Goal: Task Accomplishment & Management: Complete application form

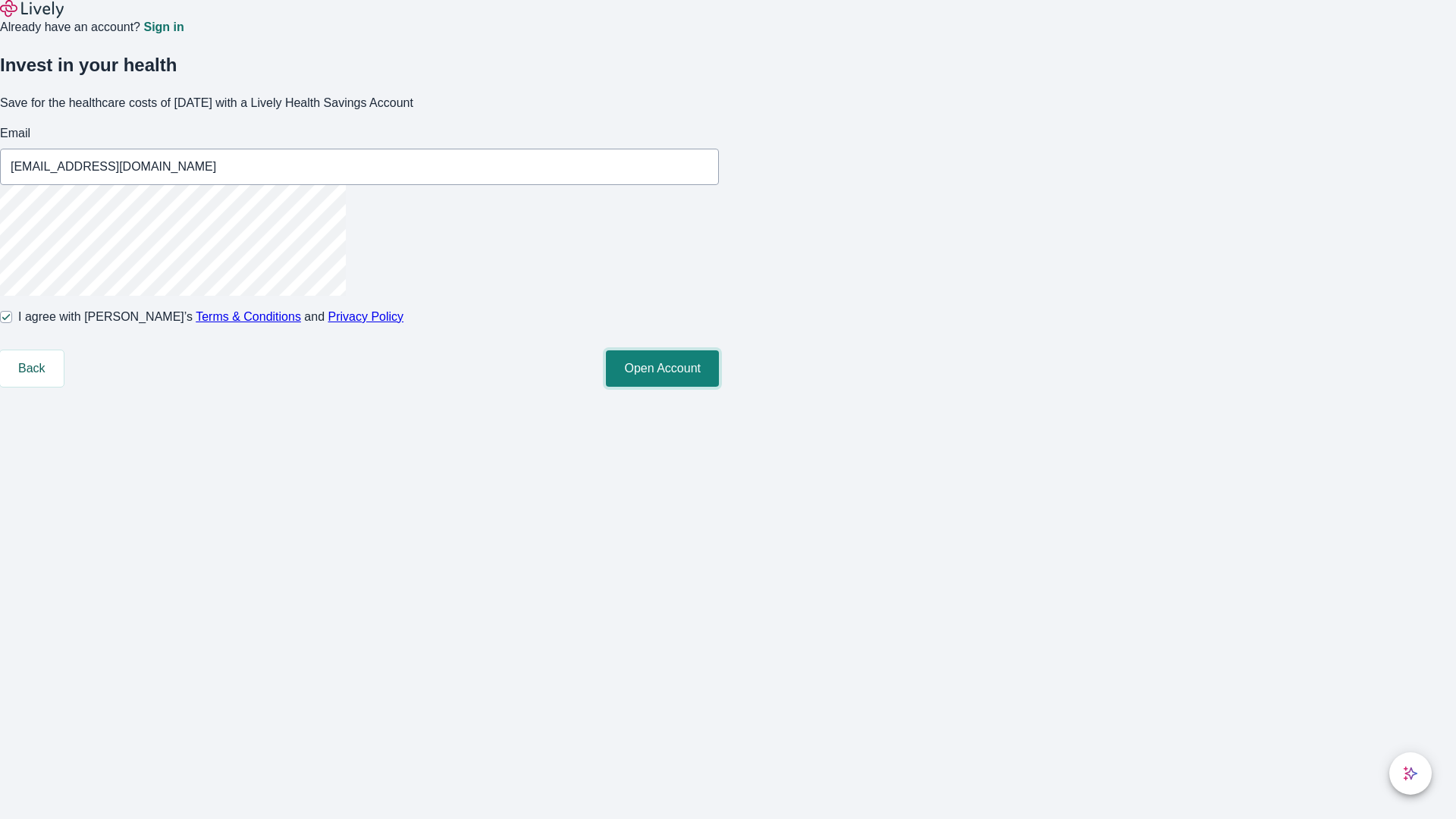
click at [719, 387] on button "Open Account" at bounding box center [662, 368] width 113 height 36
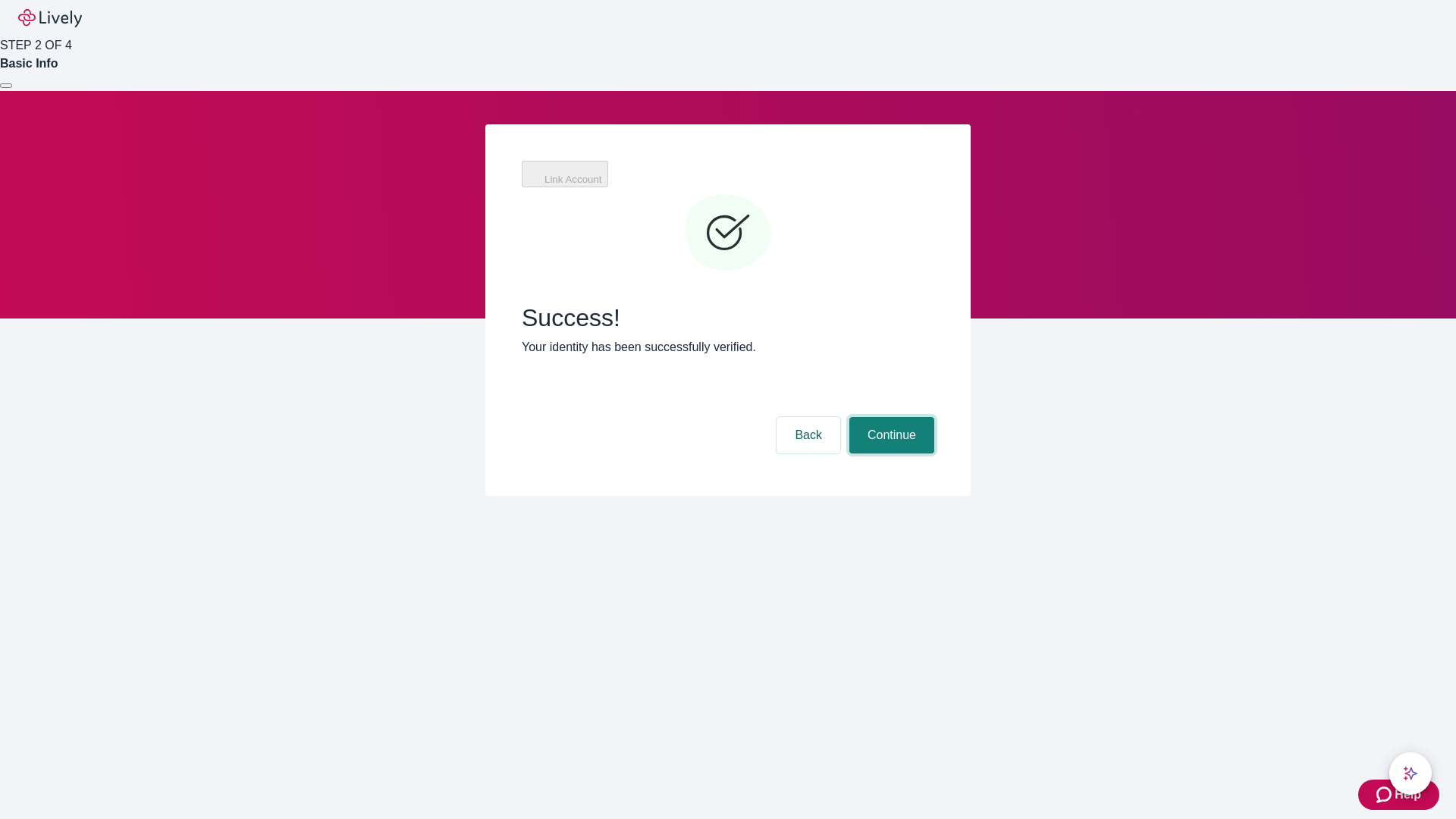
click at [890, 417] on button "Continue" at bounding box center [892, 434] width 85 height 36
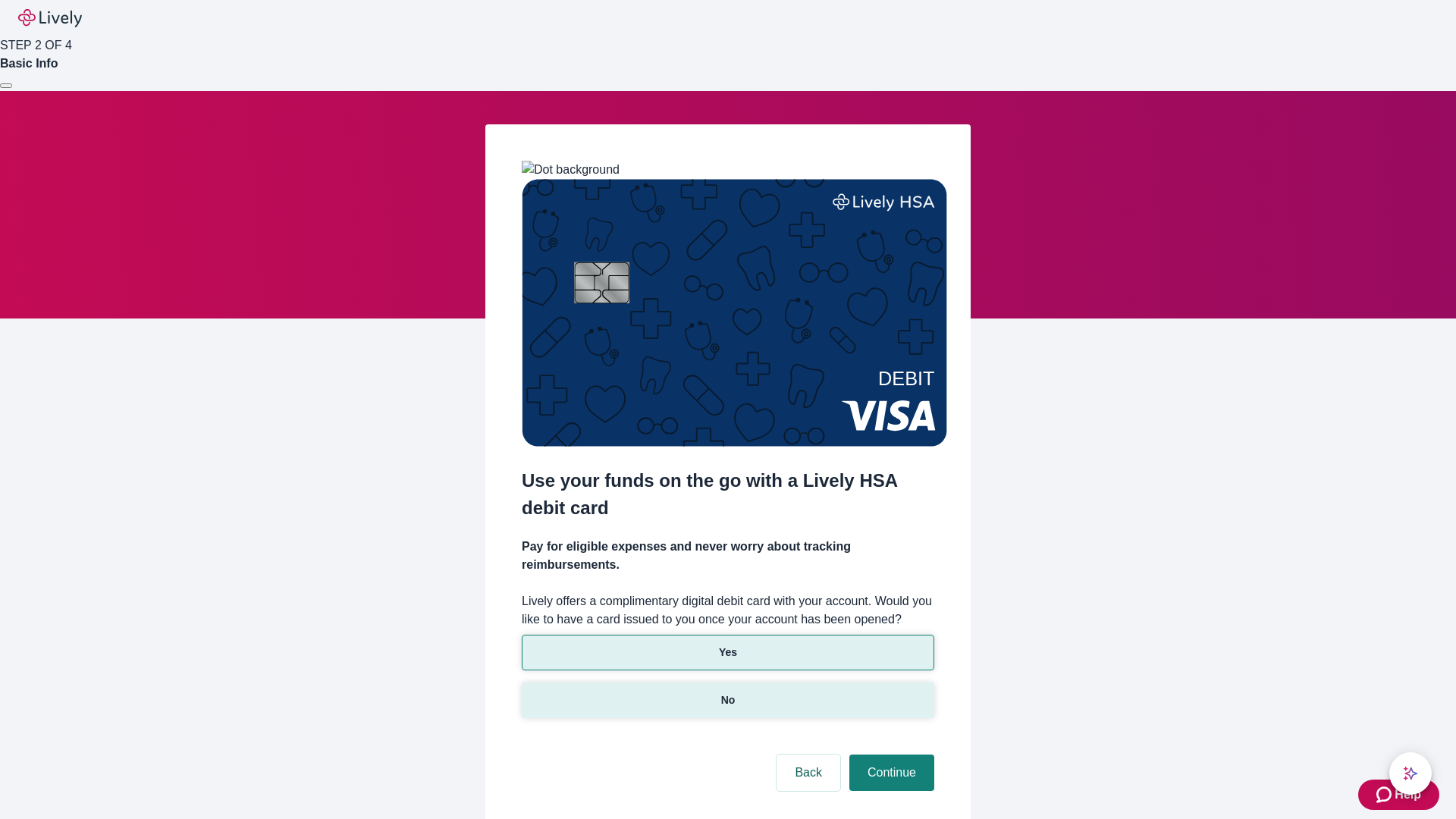
click at [728, 693] on p "No" at bounding box center [728, 700] width 15 height 16
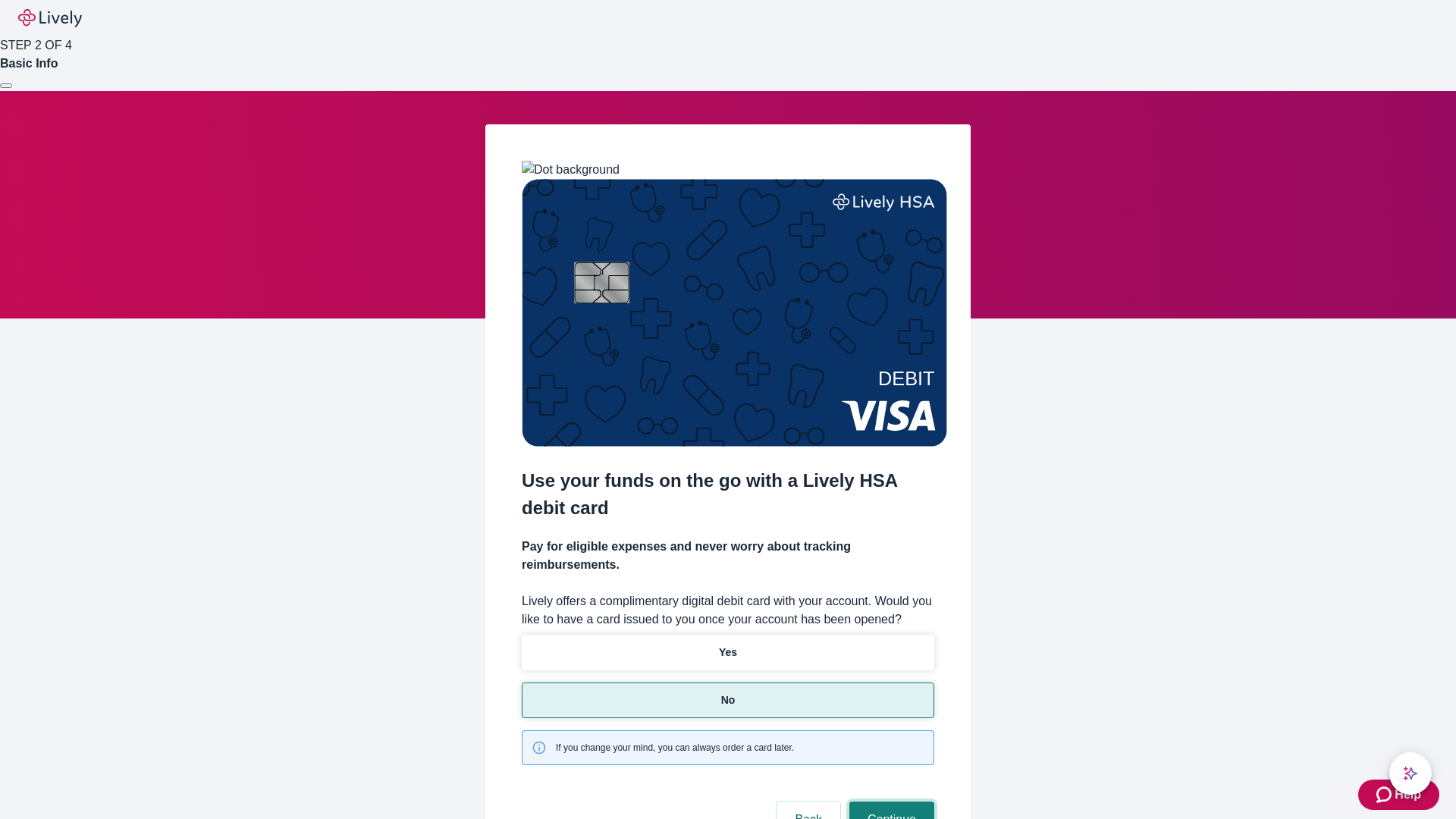
click at [890, 802] on button "Continue" at bounding box center [892, 819] width 85 height 36
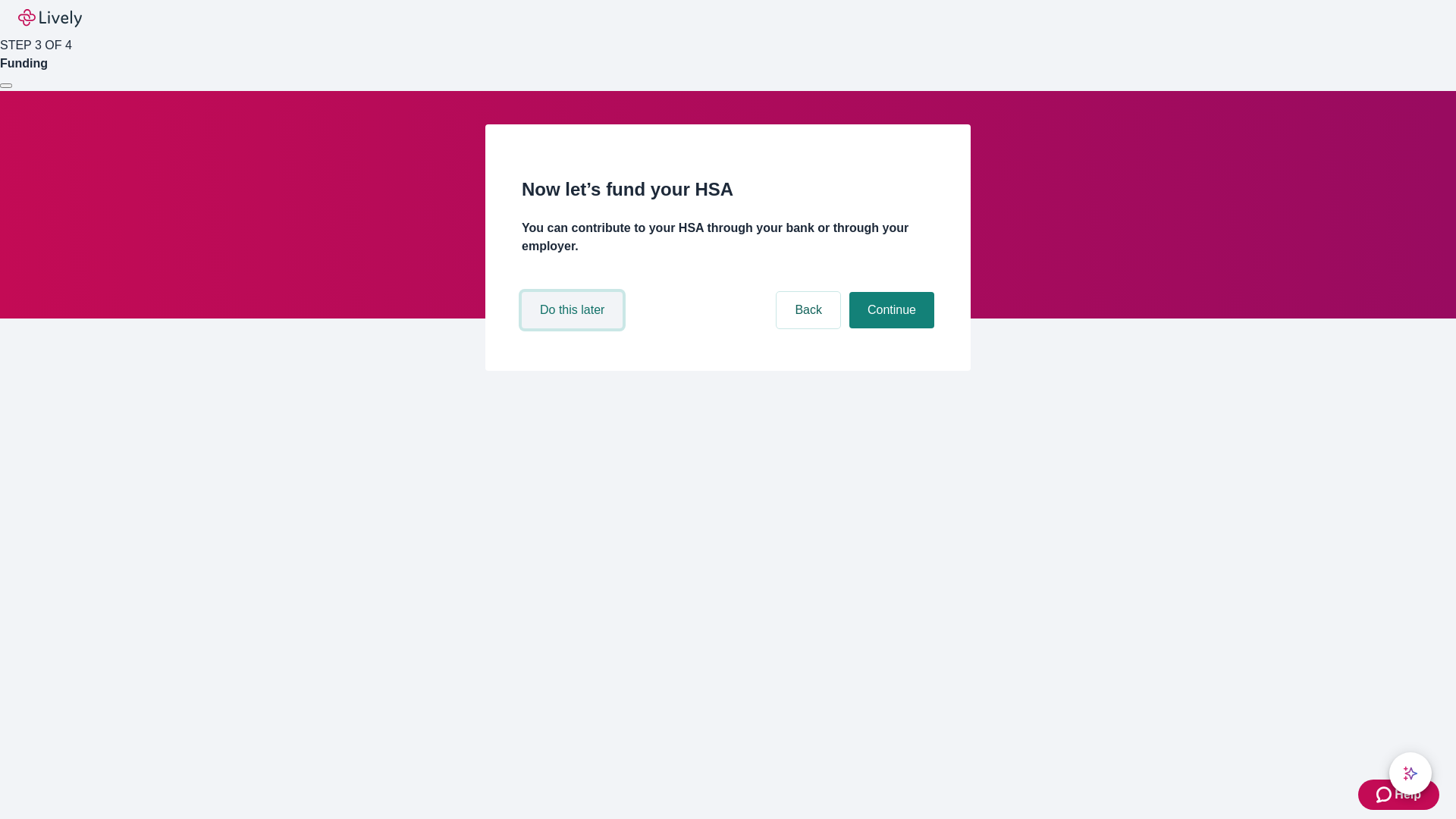
click at [574, 328] on button "Do this later" at bounding box center [572, 310] width 101 height 36
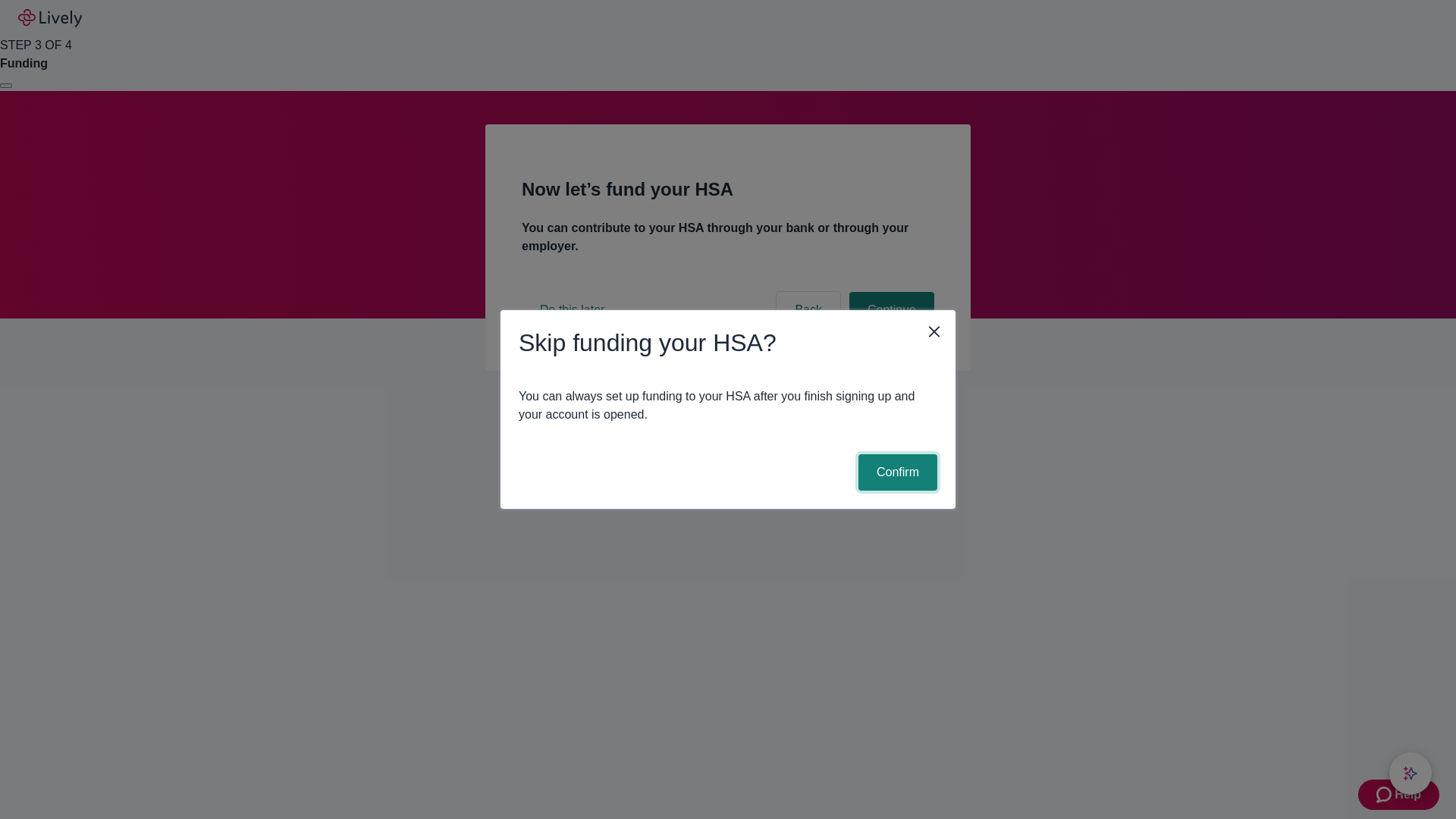
click at [896, 472] on button "Confirm" at bounding box center [897, 472] width 79 height 36
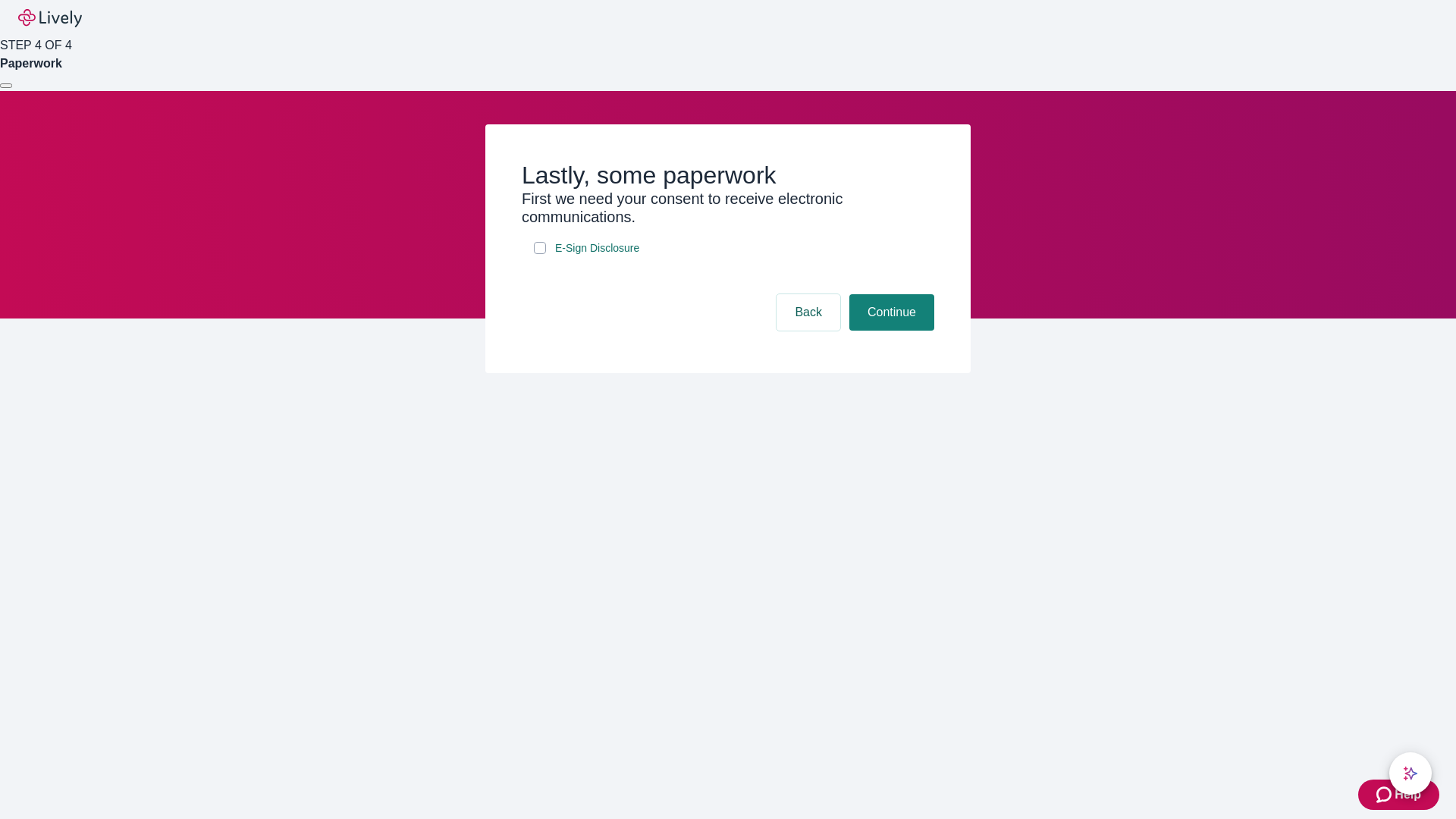
click at [540, 255] on input "E-Sign Disclosure" at bounding box center [540, 248] width 12 height 12
checkbox input "true"
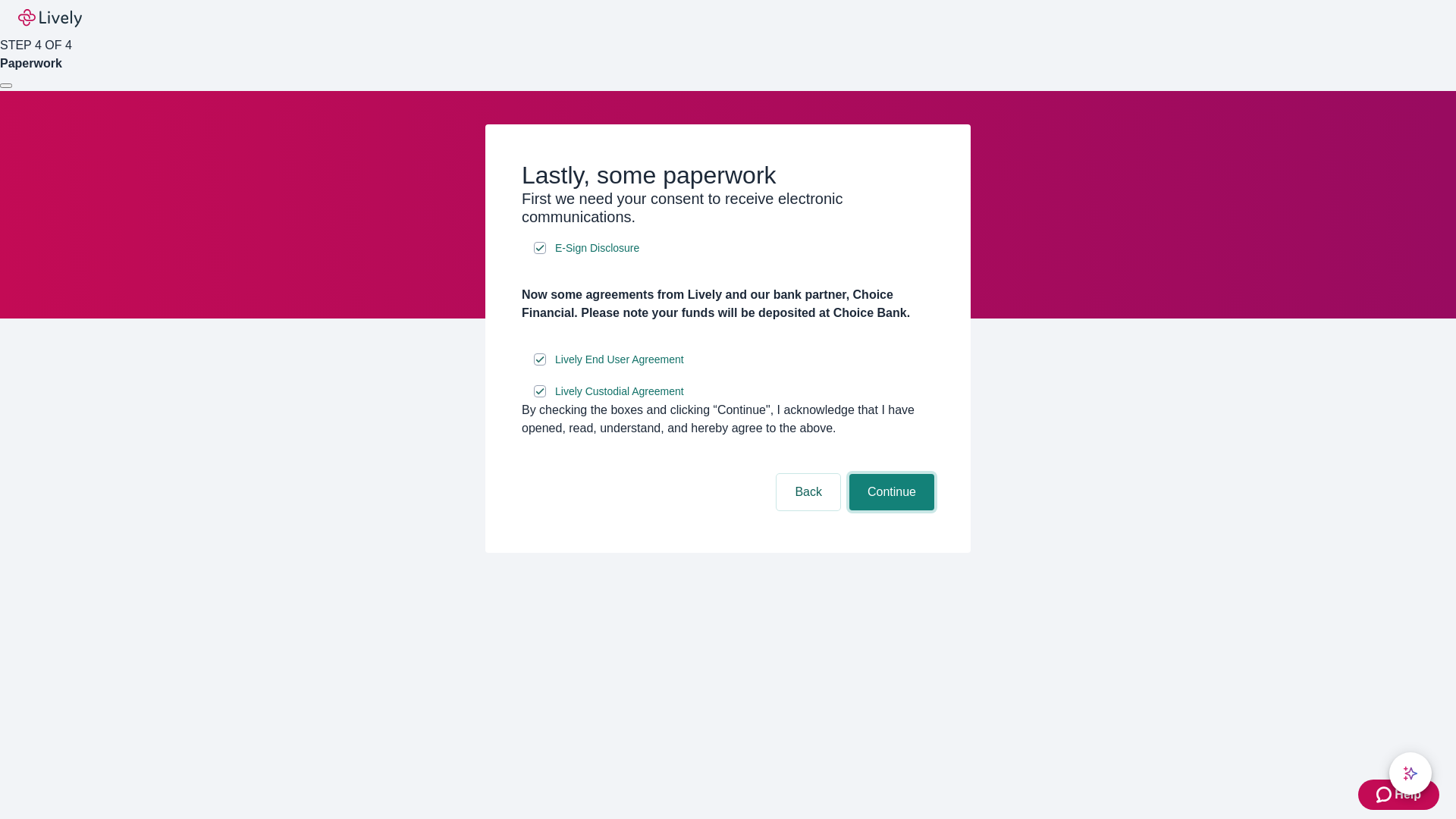
click at [890, 511] on button "Continue" at bounding box center [892, 492] width 85 height 36
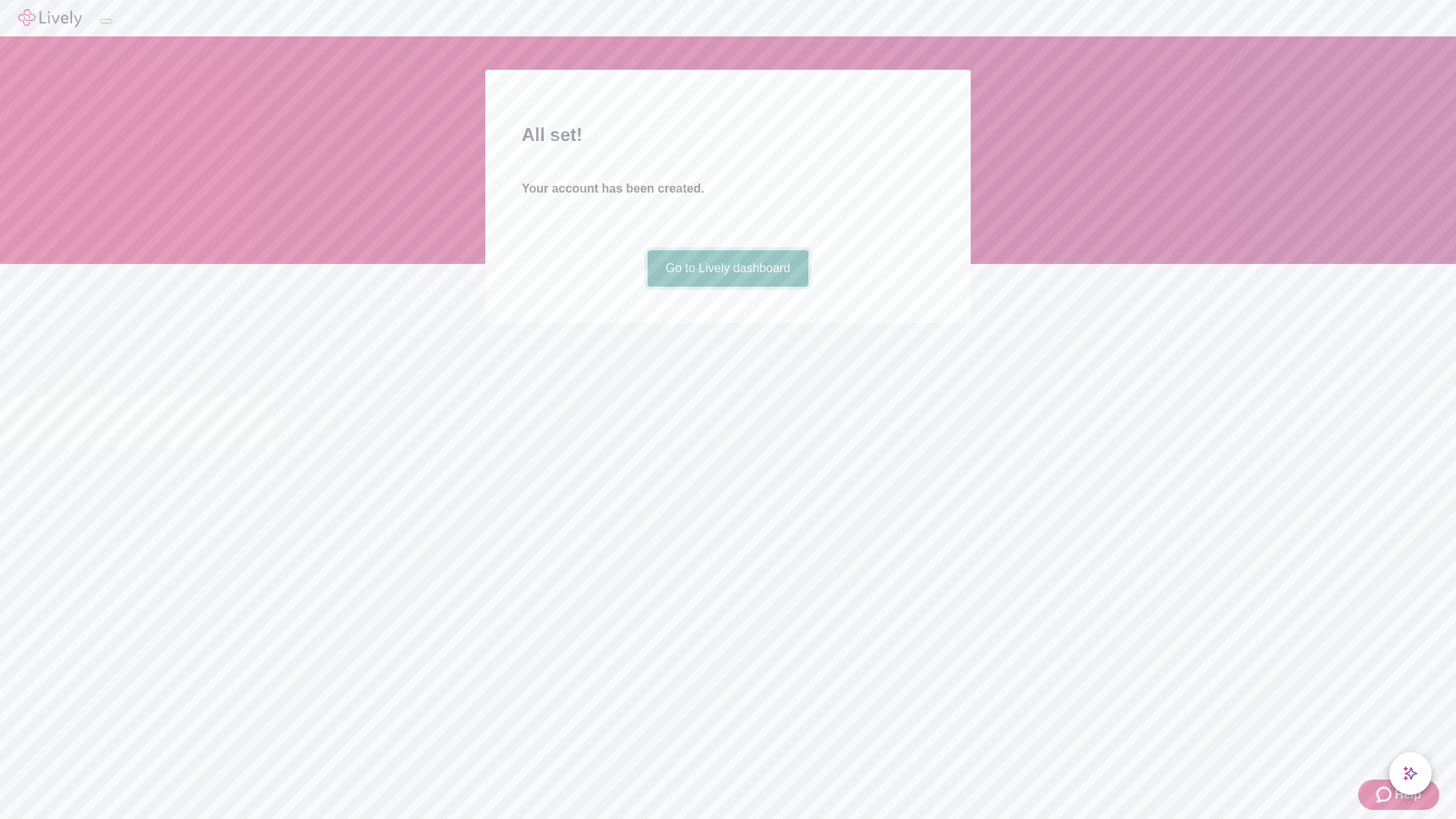
click at [728, 287] on link "Go to Lively dashboard" at bounding box center [728, 268] width 161 height 36
